Goal: Transaction & Acquisition: Purchase product/service

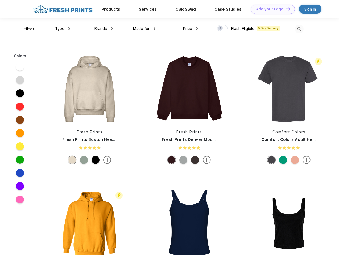
scroll to position [0, 0]
click at [271, 9] on link "Add your Logo Design Tool" at bounding box center [273, 9] width 44 height 9
click at [0, 0] on div "Design Tool" at bounding box center [0, 0] width 0 height 0
click at [285, 9] on link "Add your Logo Design Tool" at bounding box center [273, 9] width 44 height 9
click at [26, 29] on div "Filter" at bounding box center [29, 29] width 11 height 6
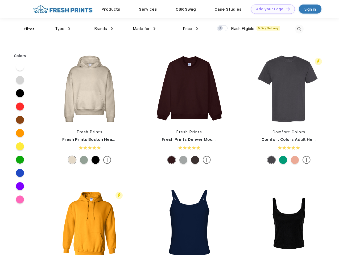
click at [63, 29] on span "Type" at bounding box center [59, 28] width 9 height 5
click at [103, 29] on span "Brands" at bounding box center [100, 28] width 13 height 5
click at [144, 29] on span "Made for" at bounding box center [141, 28] width 17 height 5
click at [190, 29] on span "Price" at bounding box center [187, 28] width 9 height 5
click at [222, 28] on div at bounding box center [222, 28] width 10 height 6
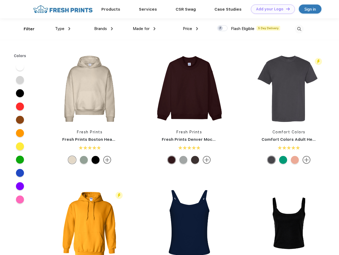
click at [220, 28] on input "checkbox" at bounding box center [218, 26] width 3 height 3
click at [299, 29] on img at bounding box center [298, 29] width 9 height 9
